Goal: Find contact information: Find contact information

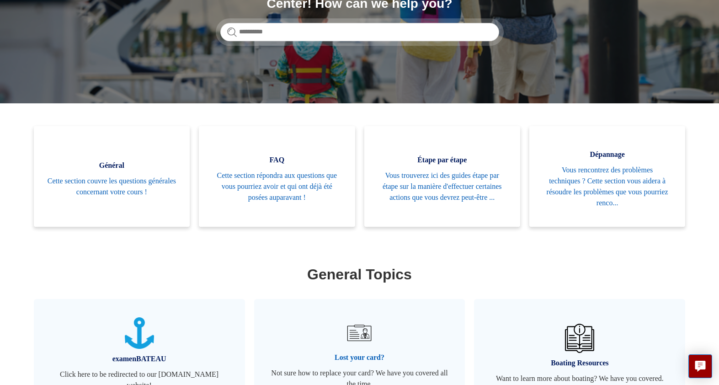
scroll to position [298, 0]
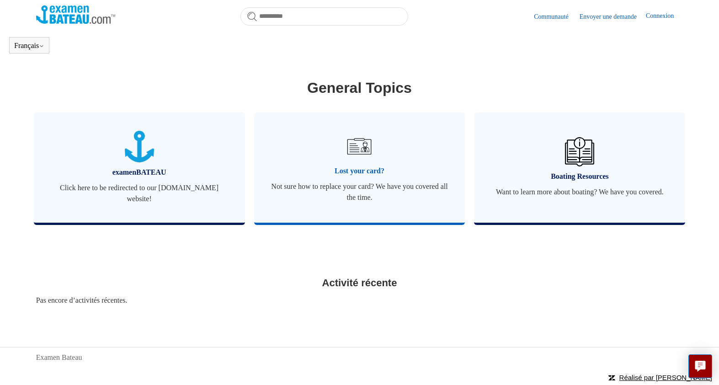
click at [360, 165] on link "Lost your card? Not sure how to replace your card? We have you covered all the …" at bounding box center [359, 167] width 211 height 110
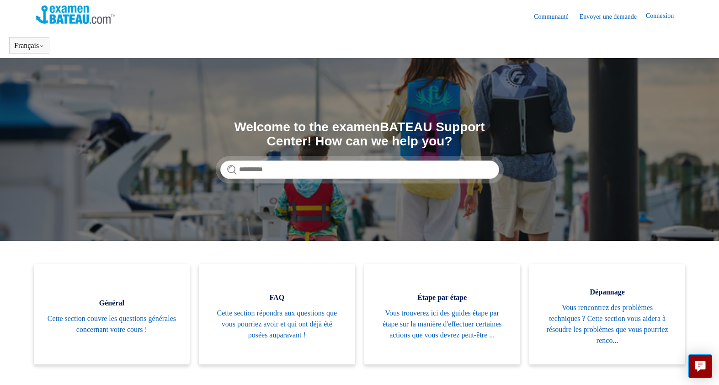
click at [605, 16] on link "Envoyer une demande" at bounding box center [613, 17] width 66 height 10
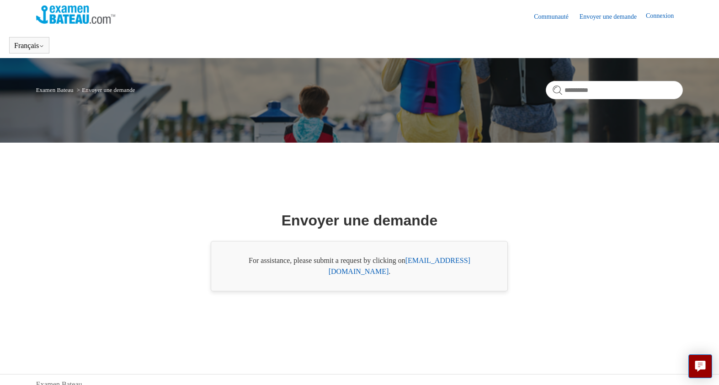
click at [462, 266] on link "[EMAIL_ADDRESS][DOMAIN_NAME]" at bounding box center [400, 265] width 142 height 19
